Goal: Navigation & Orientation: Go to known website

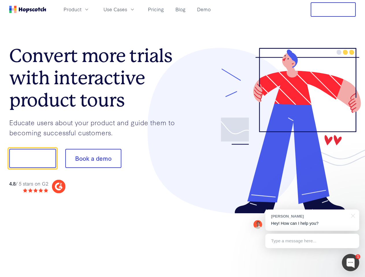
click at [183, 139] on div at bounding box center [269, 131] width 173 height 166
click at [81, 9] on span "Product" at bounding box center [73, 9] width 18 height 7
click at [127, 9] on span "Use Cases" at bounding box center [115, 9] width 24 height 7
click at [333, 10] on button "Free Trial" at bounding box center [333, 9] width 45 height 14
click at [32, 159] on button "Show me!" at bounding box center [32, 158] width 47 height 19
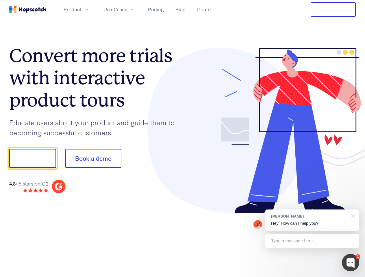
click at [93, 159] on button "Book a demo" at bounding box center [93, 158] width 56 height 19
click at [350, 263] on div at bounding box center [350, 262] width 17 height 17
click at [312, 220] on div "[PERSON_NAME] Hey! How can I help you?" at bounding box center [312, 220] width 94 height 21
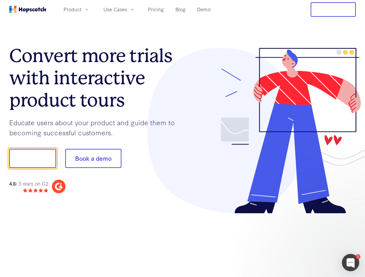
click at [352, 215] on div at bounding box center [305, 196] width 108 height 115
click at [312, 241] on div at bounding box center [305, 196] width 108 height 115
